Goal: Find specific page/section: Find specific page/section

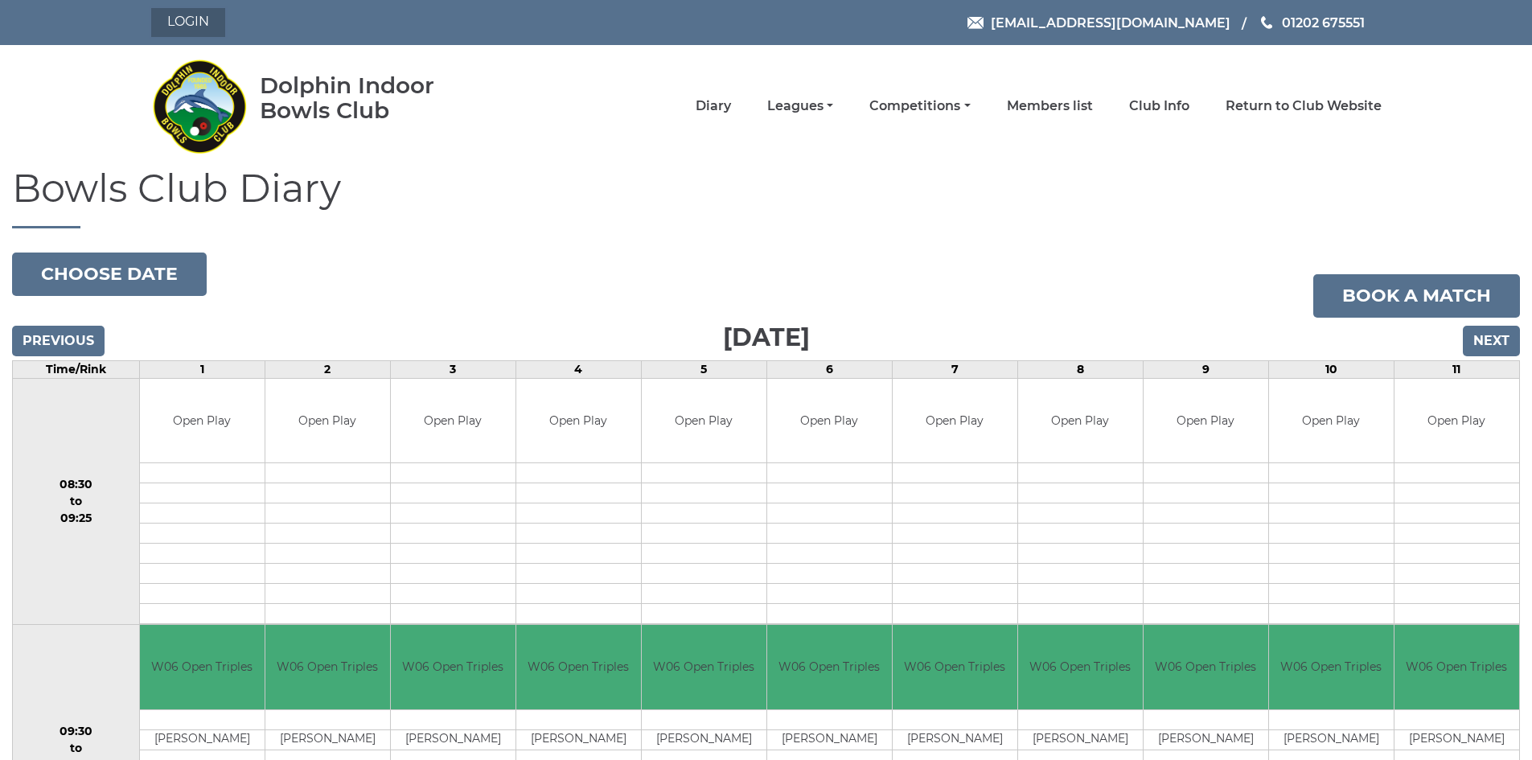
click at [196, 23] on link "Login" at bounding box center [188, 22] width 74 height 29
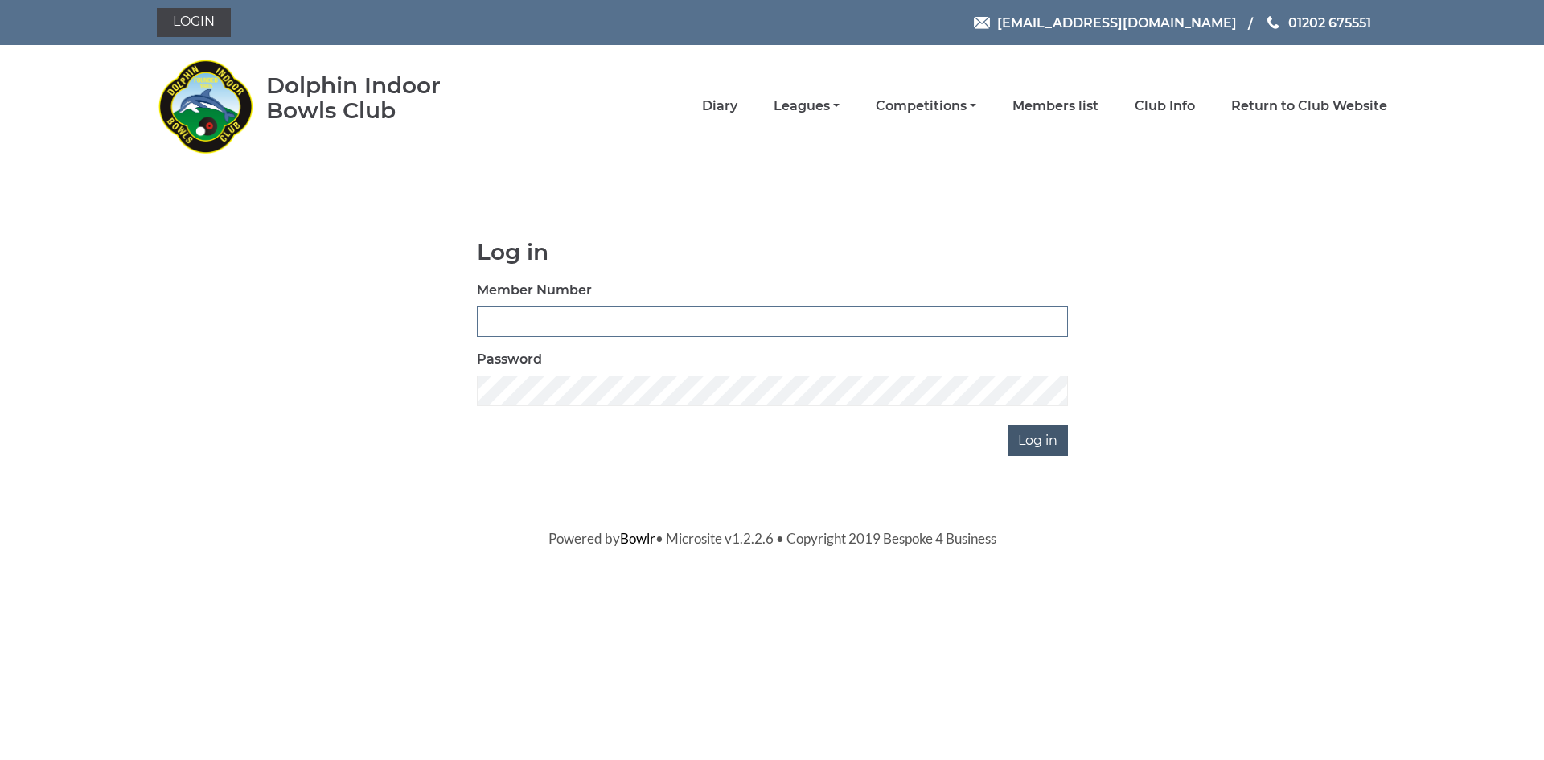
type input "2025"
click at [1043, 441] on input "Log in" at bounding box center [1037, 440] width 60 height 31
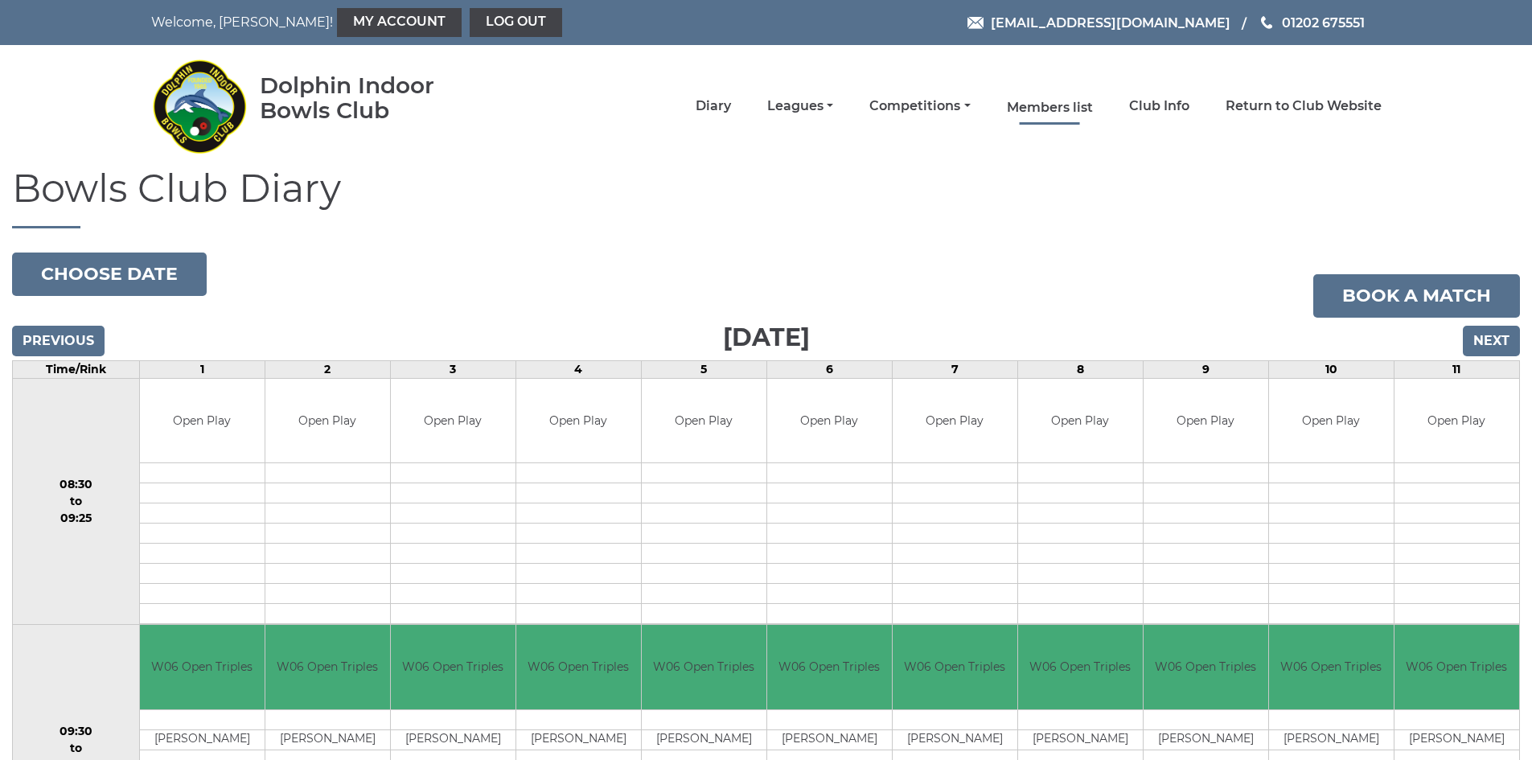
click at [1063, 103] on link "Members list" at bounding box center [1050, 108] width 86 height 18
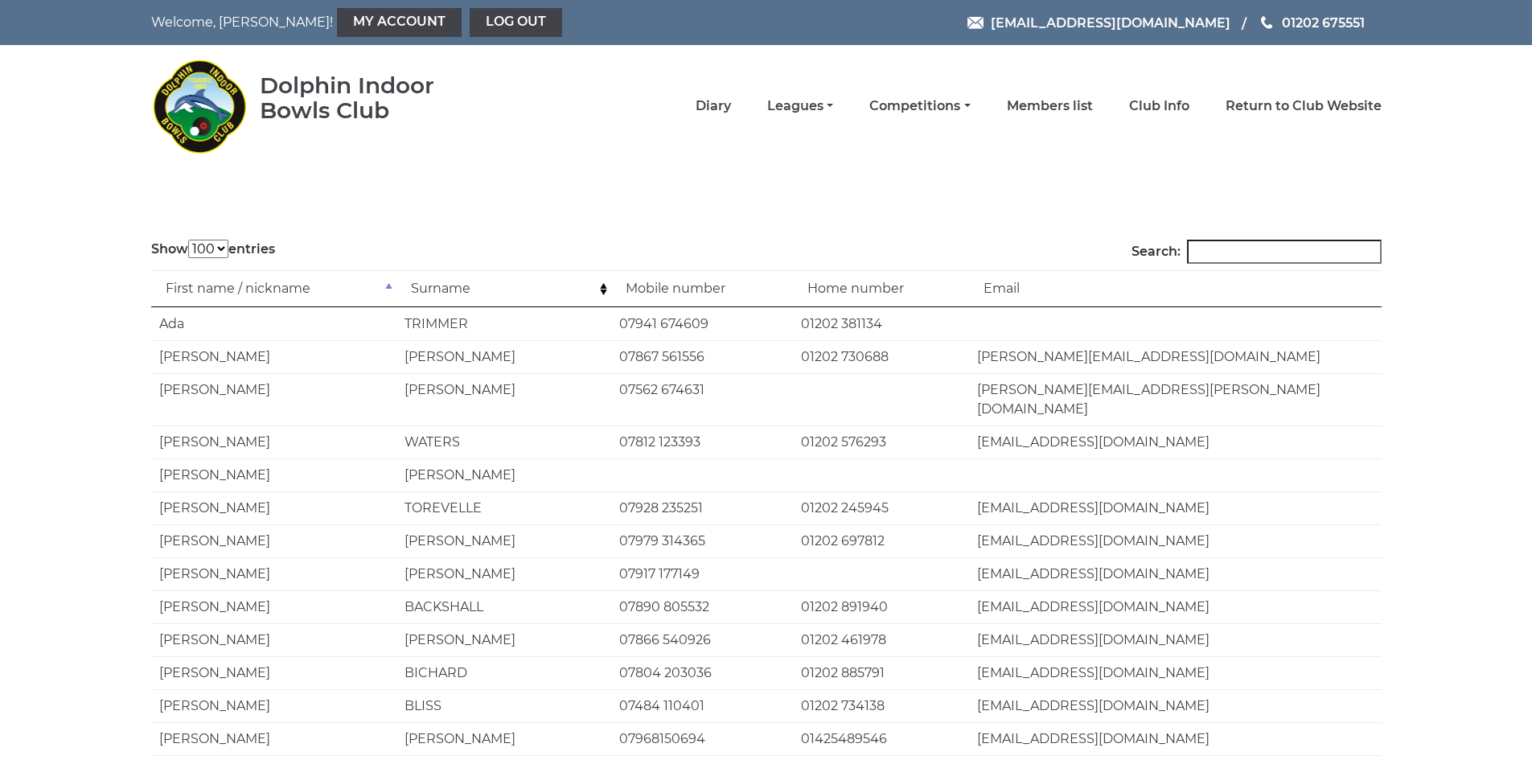
select select "100"
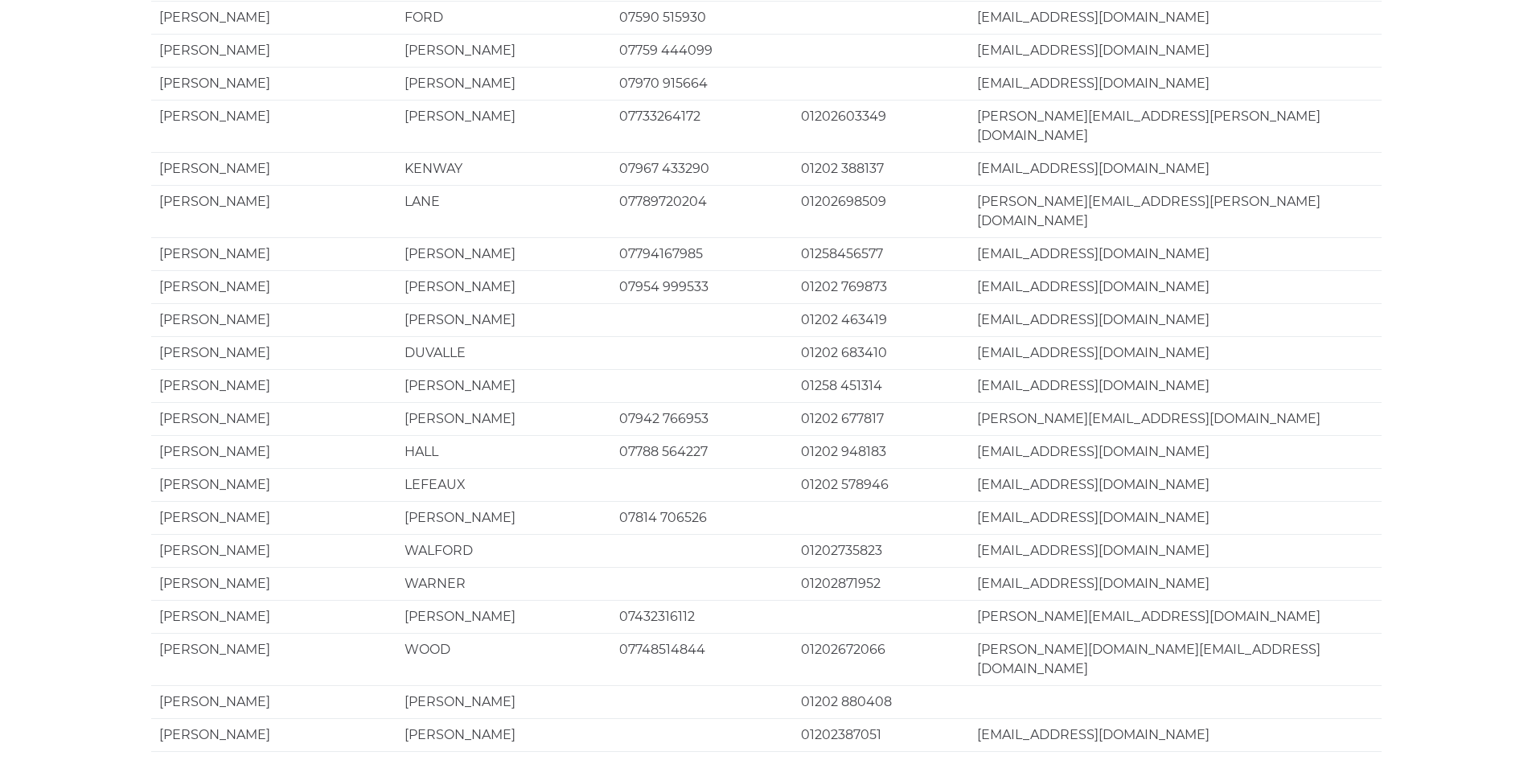
scroll to position [2975, 0]
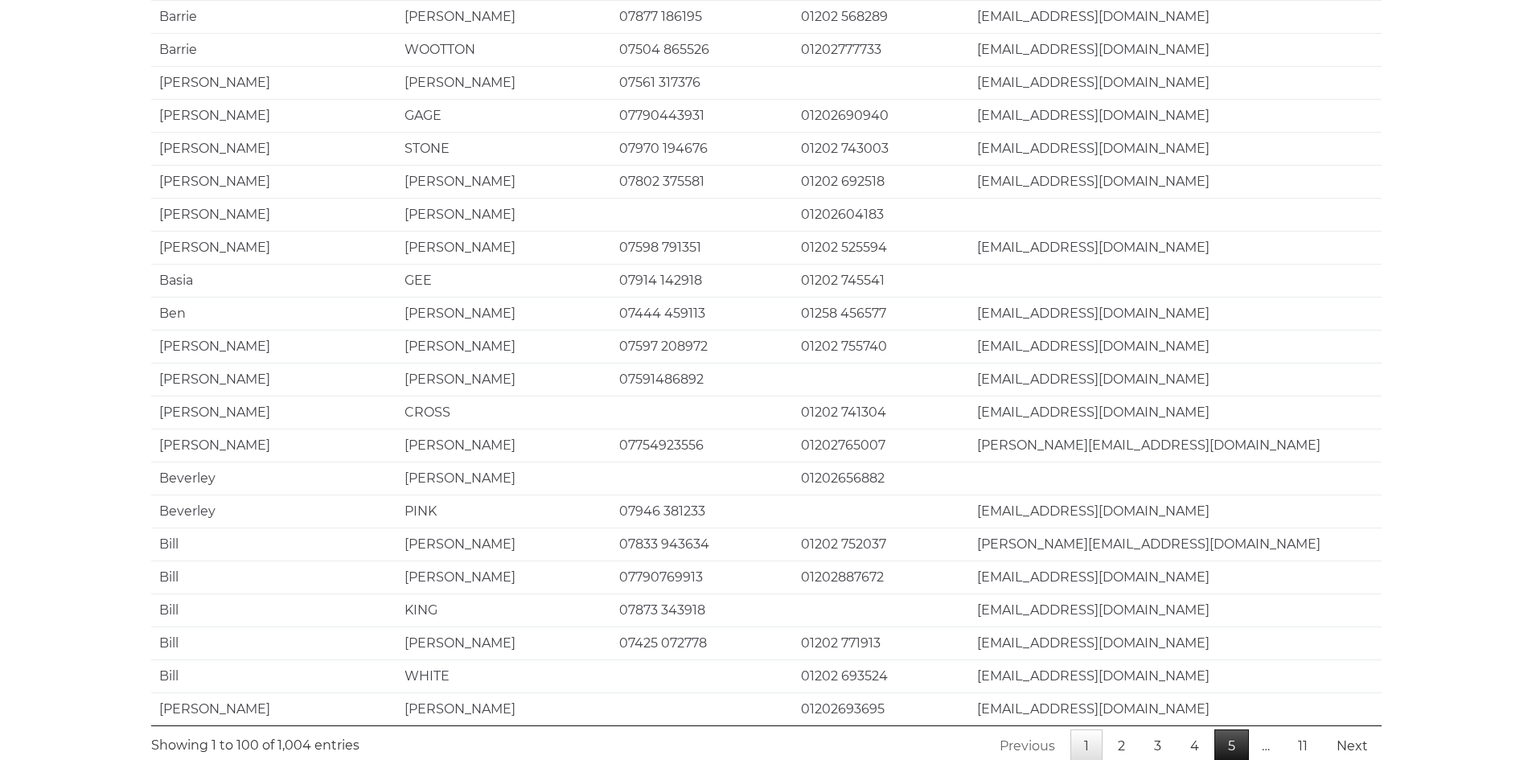
click at [1233, 729] on link "5" at bounding box center [1231, 746] width 35 height 34
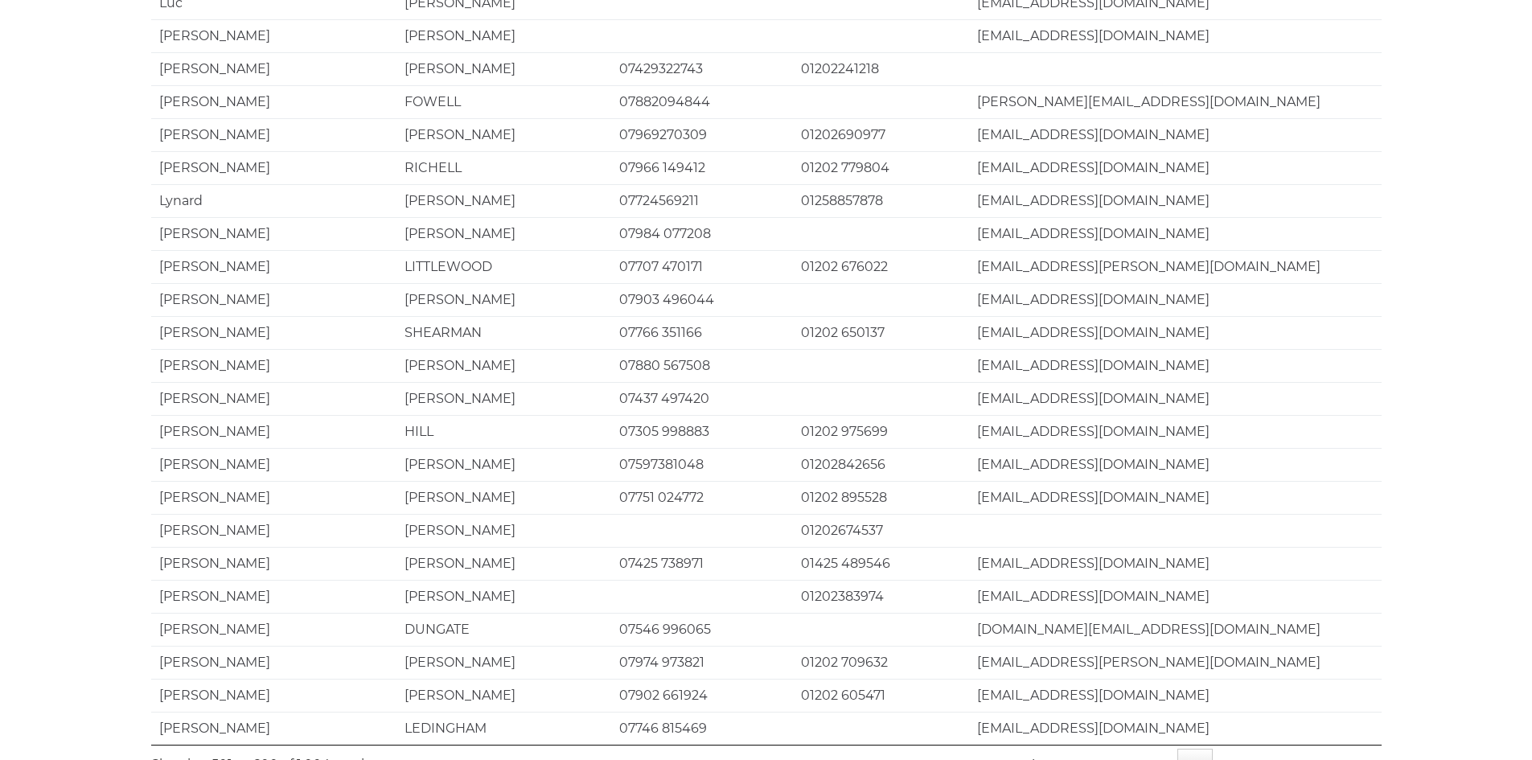
click at [1233, 749] on link "7" at bounding box center [1231, 766] width 35 height 34
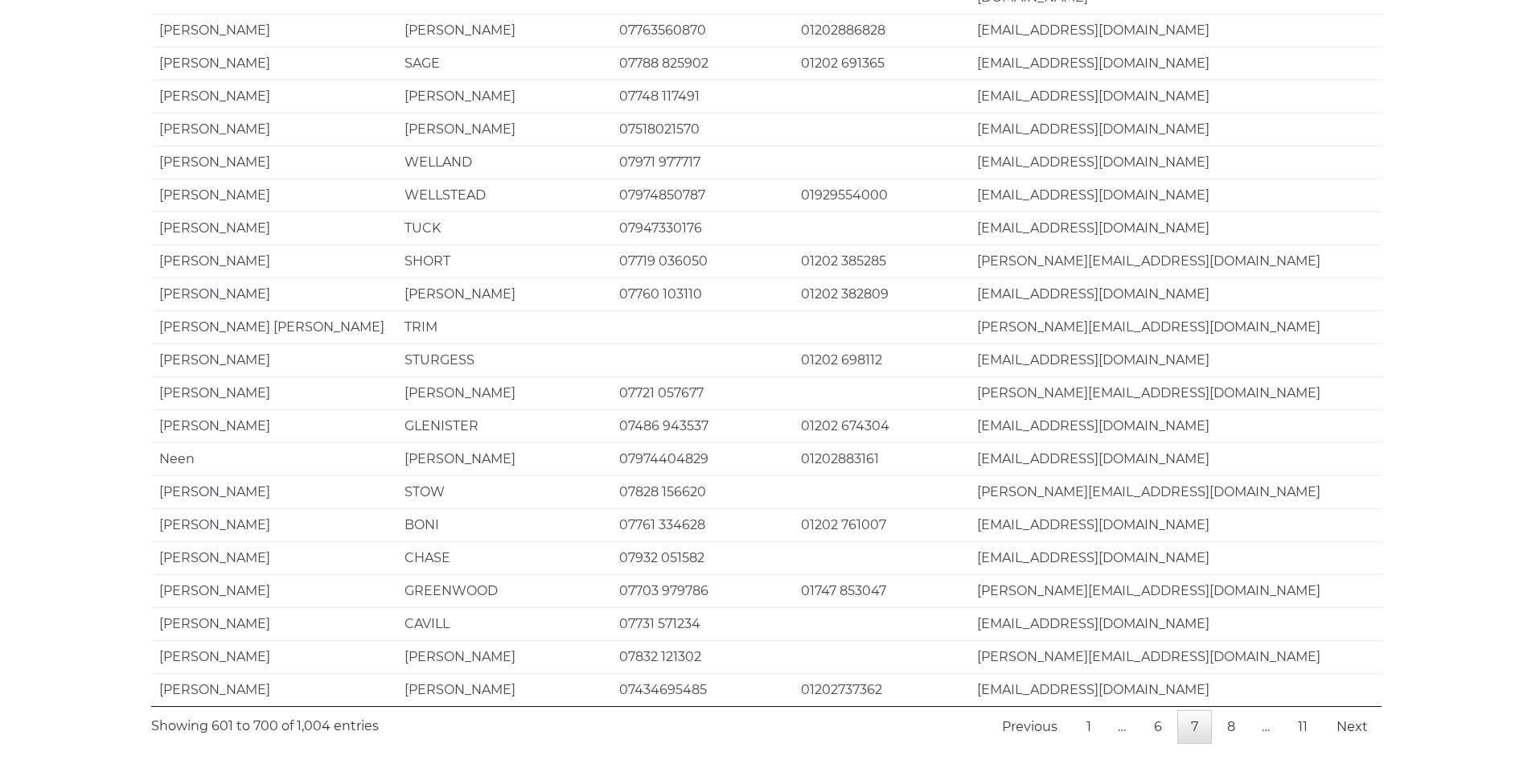
click at [1233, 710] on link "8" at bounding box center [1230, 727] width 35 height 34
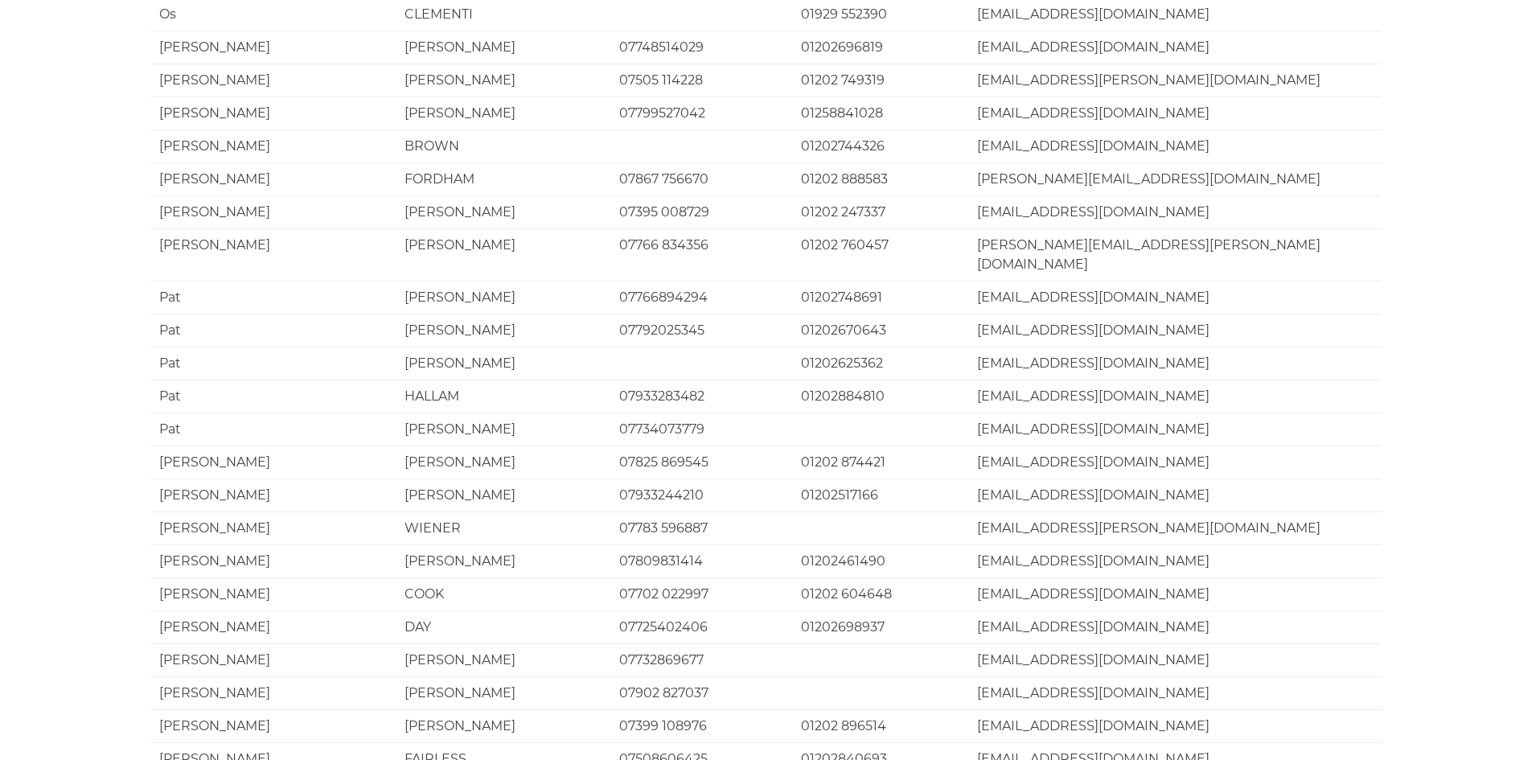
scroll to position [0, 0]
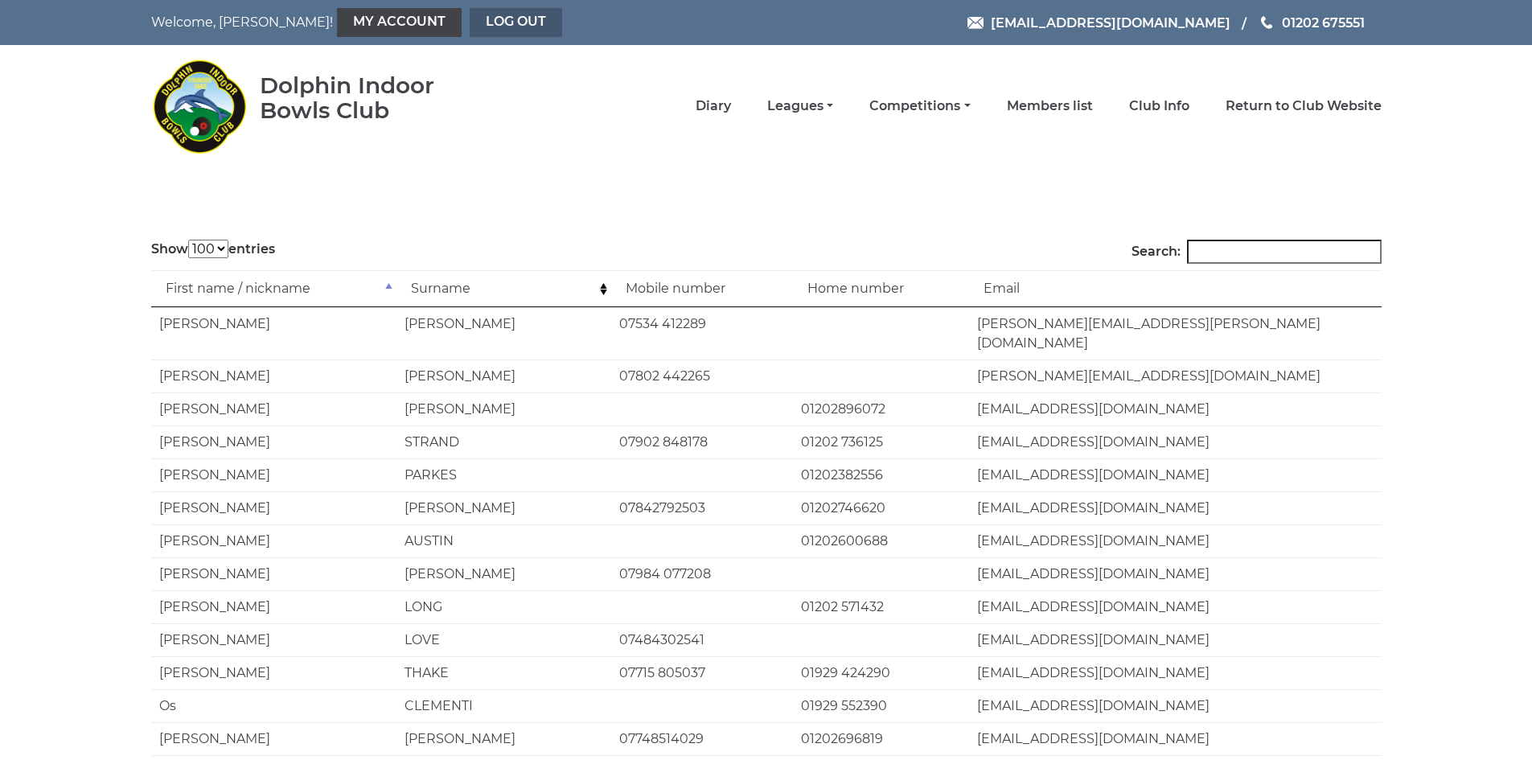
click at [470, 18] on link "Log out" at bounding box center [516, 22] width 92 height 29
